Goal: Task Accomplishment & Management: Manage account settings

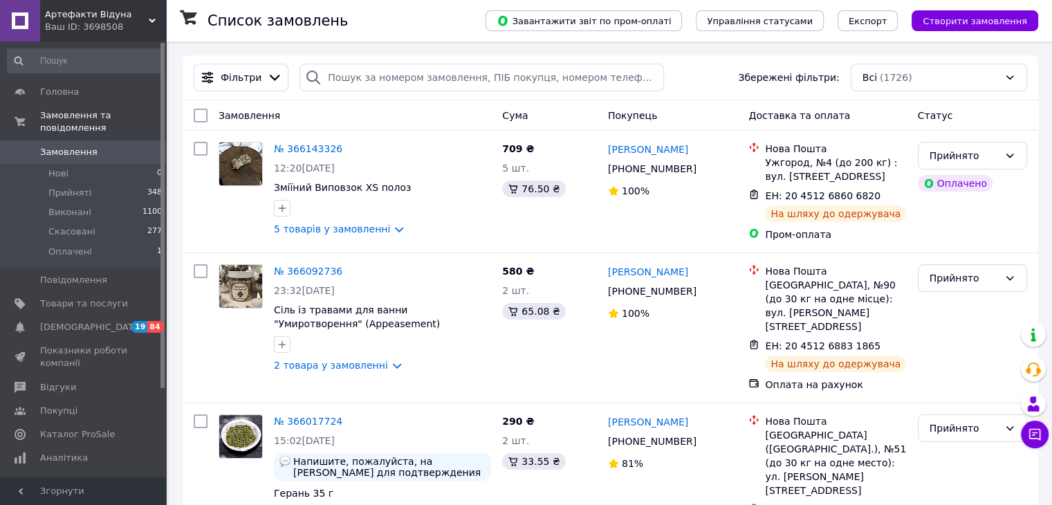
click at [70, 146] on span "Замовлення" at bounding box center [68, 152] width 57 height 12
